Goal: Submit feedback/report problem

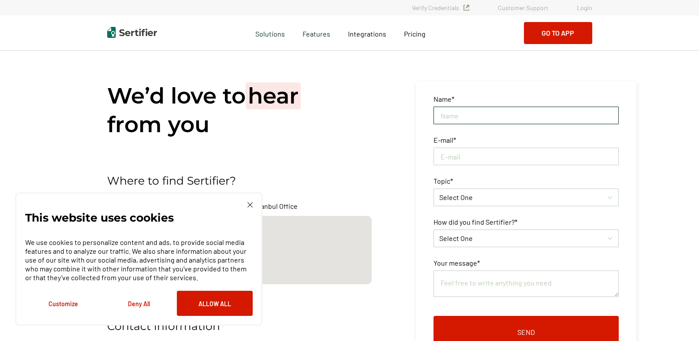
click at [542, 114] on input "text" at bounding box center [526, 116] width 185 height 18
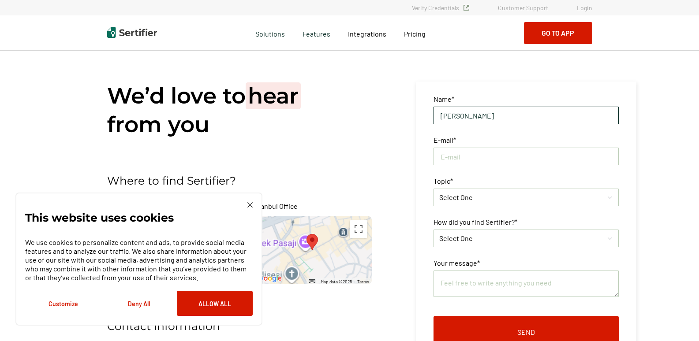
type input "[PERSON_NAME]"
type input "B"
type input "[PERSON_NAME][EMAIL_ADDRESS][PERSON_NAME][DOMAIN_NAME]"
click at [613, 204] on icon at bounding box center [610, 197] width 6 height 13
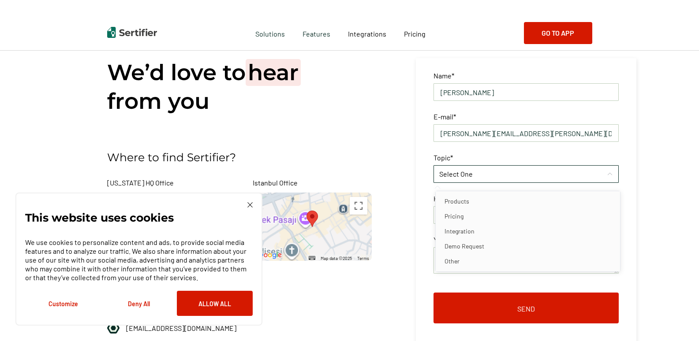
scroll to position [44, 0]
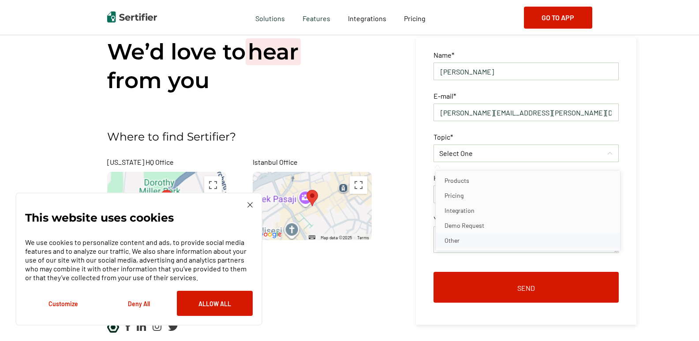
click at [599, 239] on li "Other" at bounding box center [528, 240] width 184 height 15
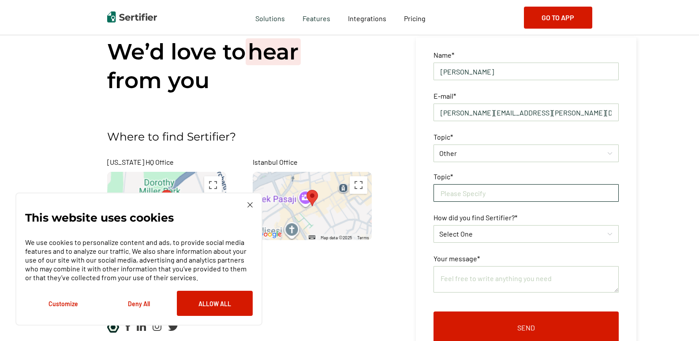
click at [574, 188] on input "text" at bounding box center [526, 193] width 185 height 18
click at [578, 192] on input "text" at bounding box center [526, 193] width 185 height 18
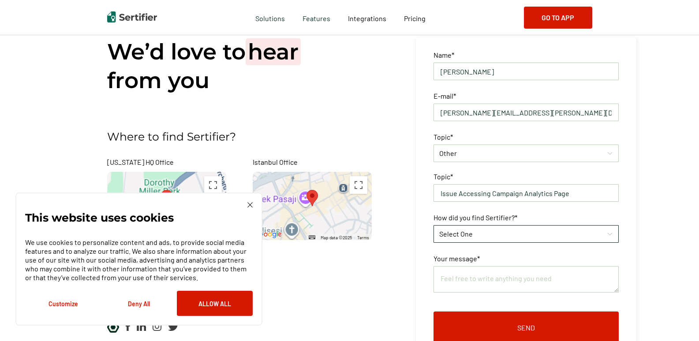
type input "Issue Accessing Campaign Analytics Page"
click at [534, 238] on div "Select One" at bounding box center [521, 234] width 165 height 11
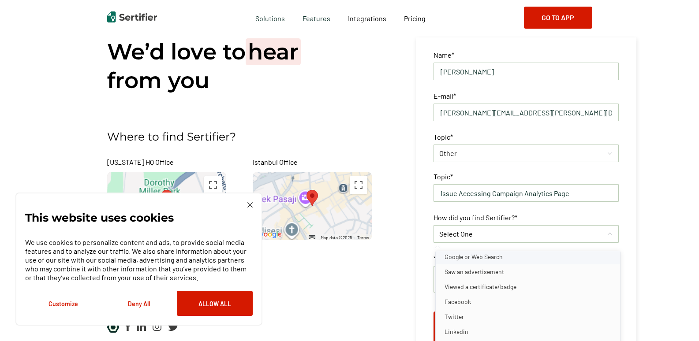
scroll to position [221, 0]
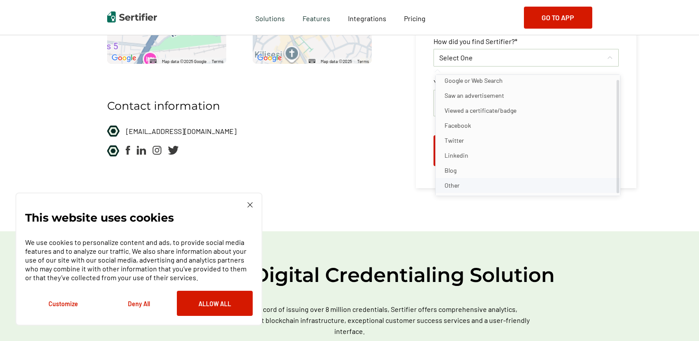
click at [540, 188] on li "Other" at bounding box center [528, 185] width 184 height 15
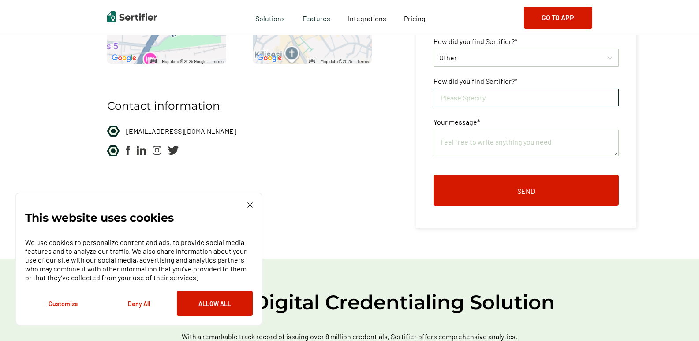
click at [515, 97] on input "text" at bounding box center [526, 98] width 185 height 18
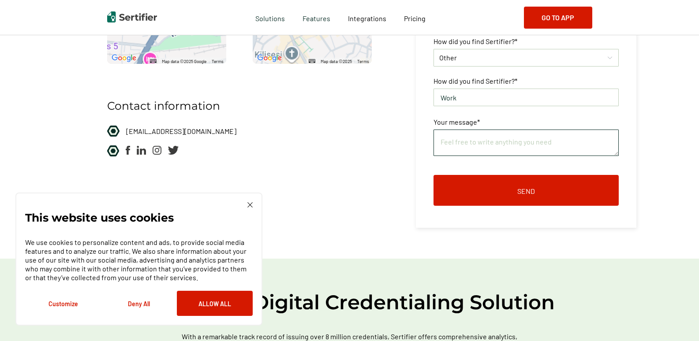
type input "Work"
click at [505, 138] on textarea at bounding box center [526, 143] width 185 height 26
click at [446, 150] on textarea "Hi, The Campaign Analytics tab" at bounding box center [526, 143] width 185 height 26
click at [599, 150] on textarea "Hi, I am unable to access the Campaign Analytics tab" at bounding box center [526, 143] width 185 height 26
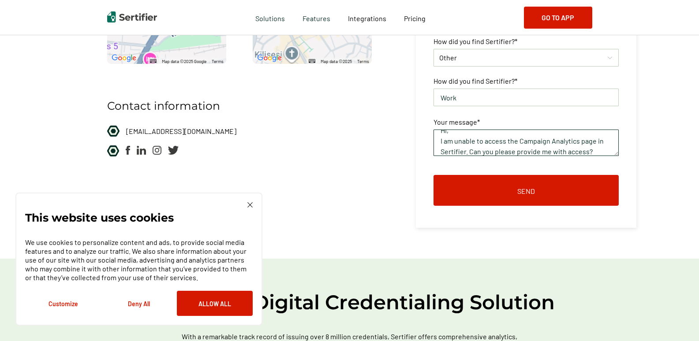
scroll to position [19, 0]
drag, startPoint x: 589, startPoint y: 154, endPoint x: 524, endPoint y: 154, distance: 65.3
click at [520, 153] on textarea "Hi, I am unable to access the Campaign Analytics page in Sertifier. Can you ple…" at bounding box center [526, 143] width 185 height 26
drag, startPoint x: 526, startPoint y: 148, endPoint x: 537, endPoint y: 146, distance: 10.7
click at [526, 148] on textarea "Hi, I am unable to access the Campaign Analytics page in Sertifier. Can you ple…" at bounding box center [526, 143] width 185 height 26
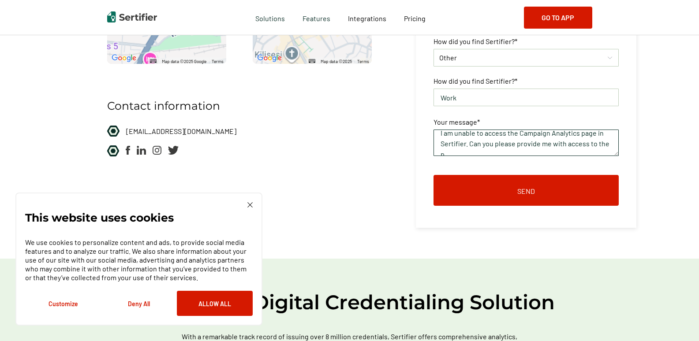
scroll to position [22, 0]
type textarea "Hi, I am unable to access the Campaign Analytics page in Sertifier. Can you ple…"
click at [251, 205] on img at bounding box center [249, 204] width 5 height 5
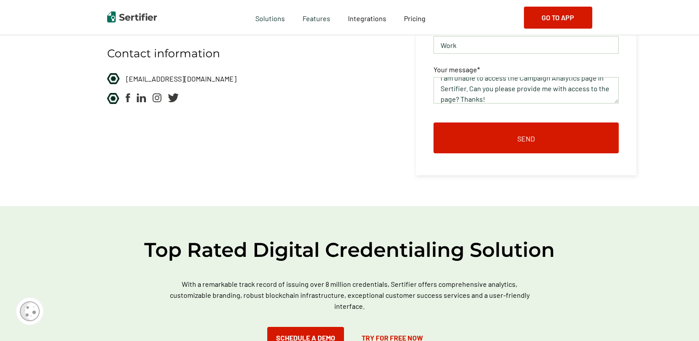
scroll to position [132, 0]
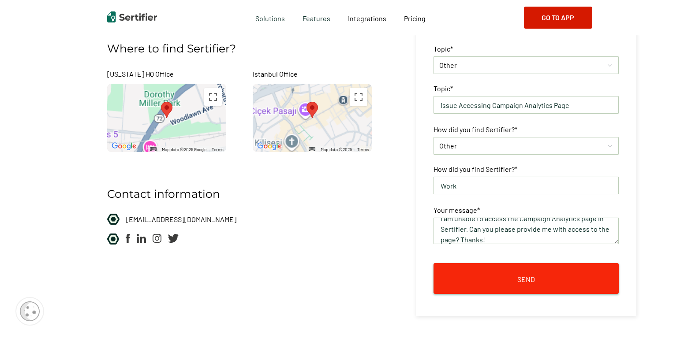
click at [569, 277] on button "Send" at bounding box center [526, 278] width 185 height 31
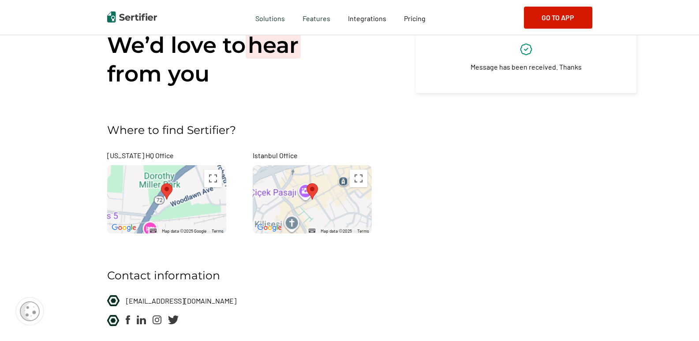
scroll to position [0, 0]
